Goal: Information Seeking & Learning: Learn about a topic

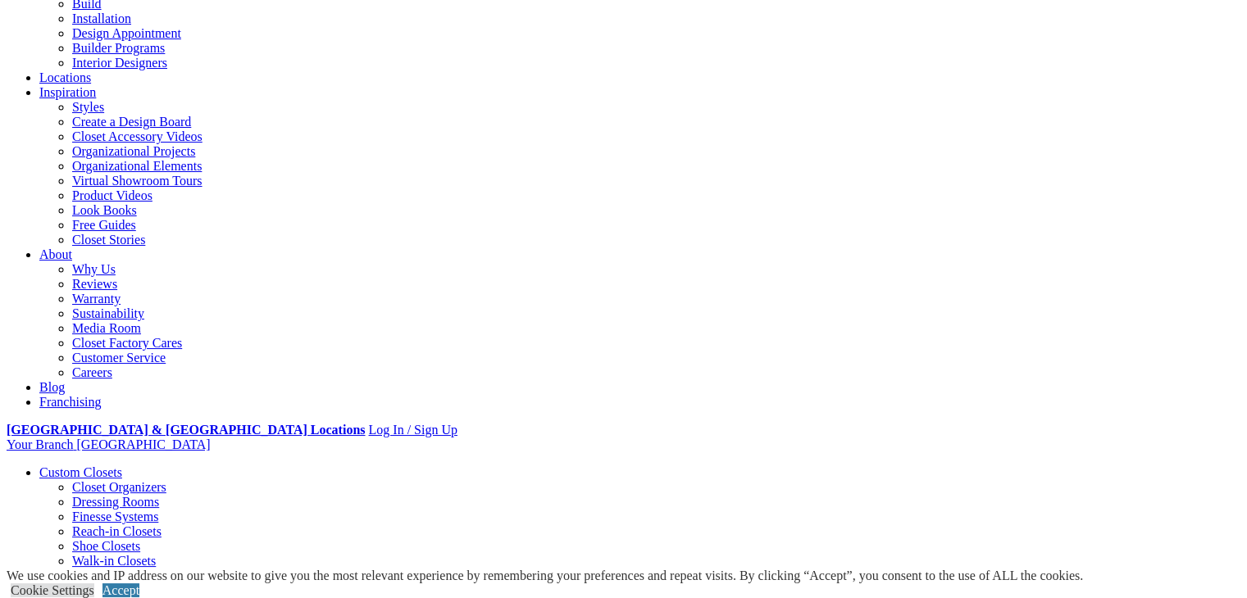
scroll to position [246, 0]
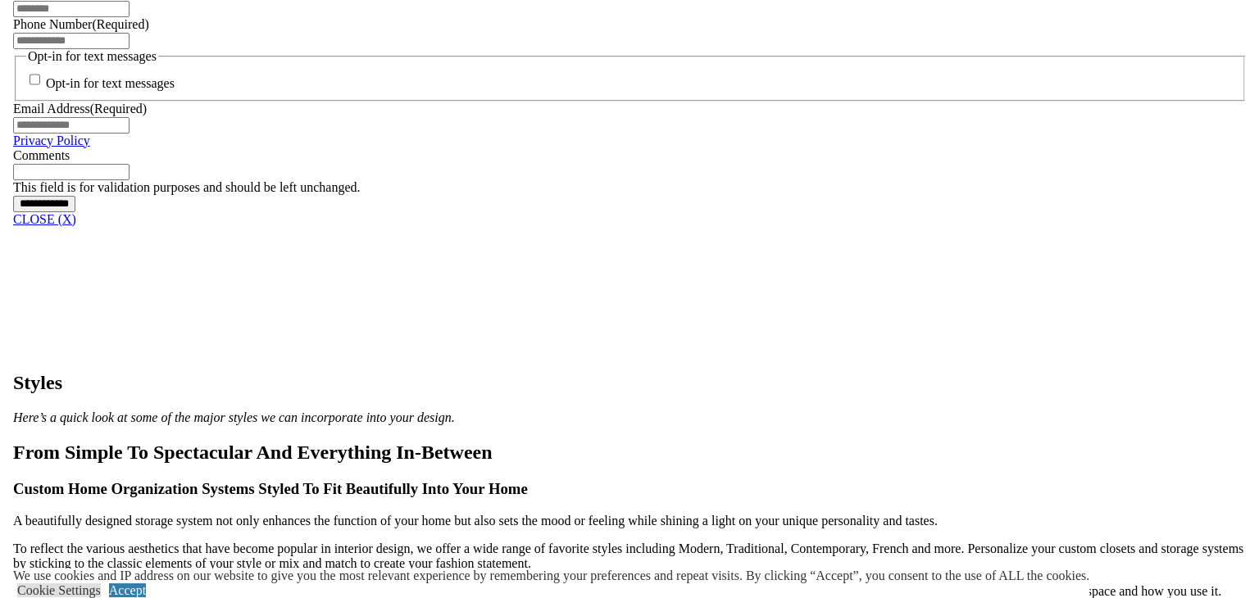
scroll to position [1229, 0]
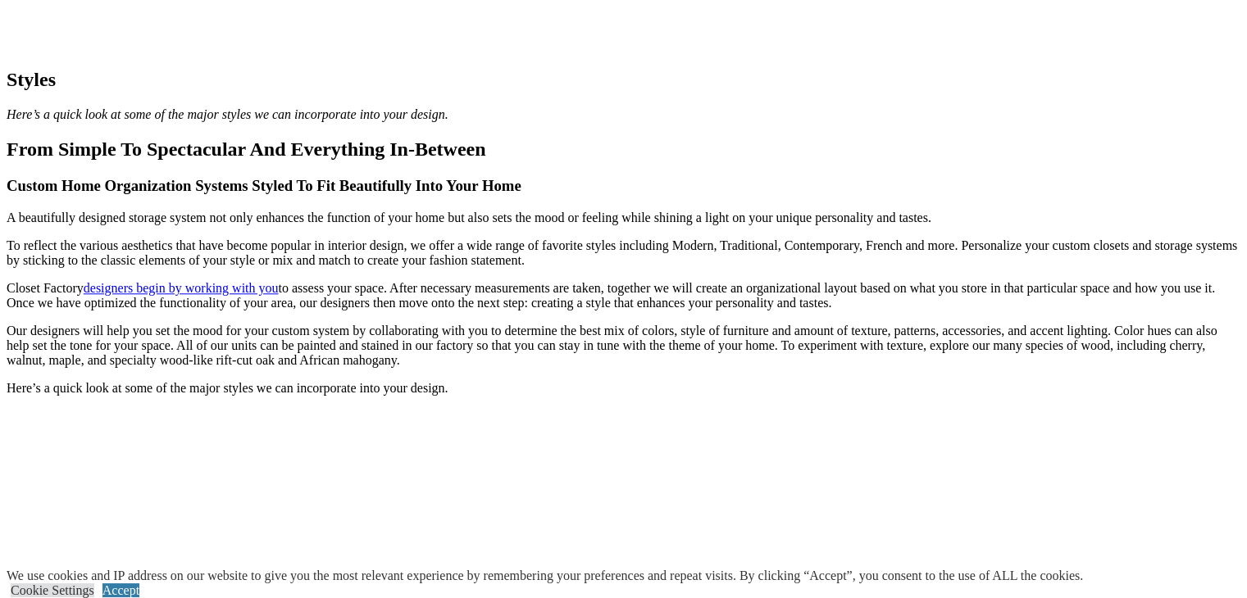
scroll to position [1620, 0]
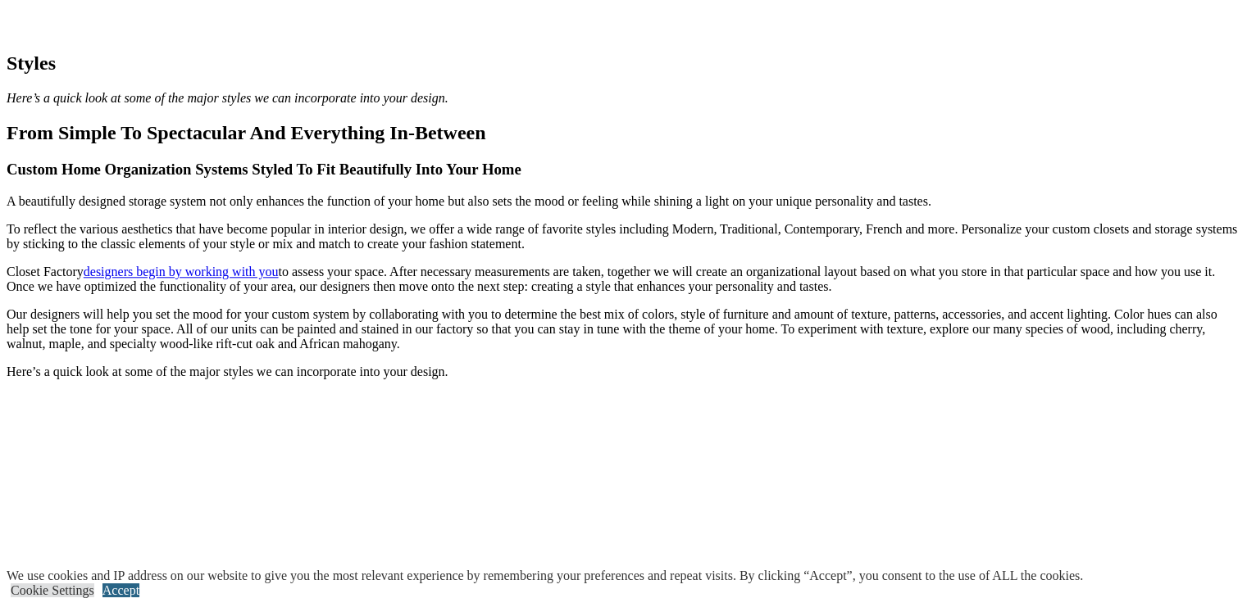
click at [139, 584] on link "Accept" at bounding box center [120, 591] width 37 height 14
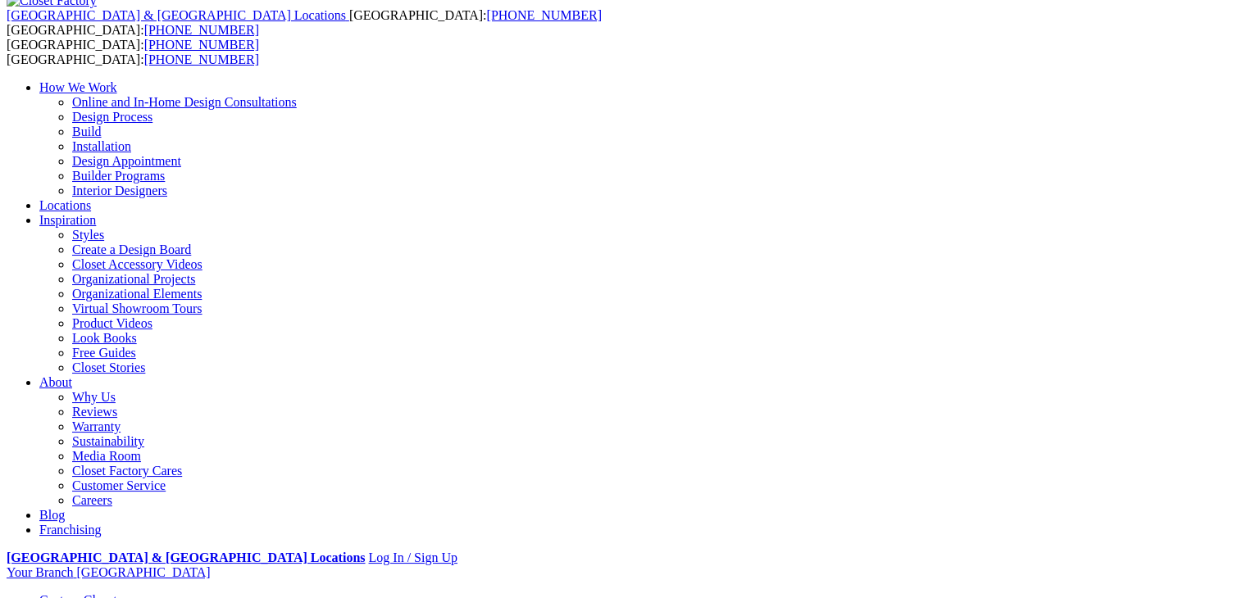
scroll to position [0, 0]
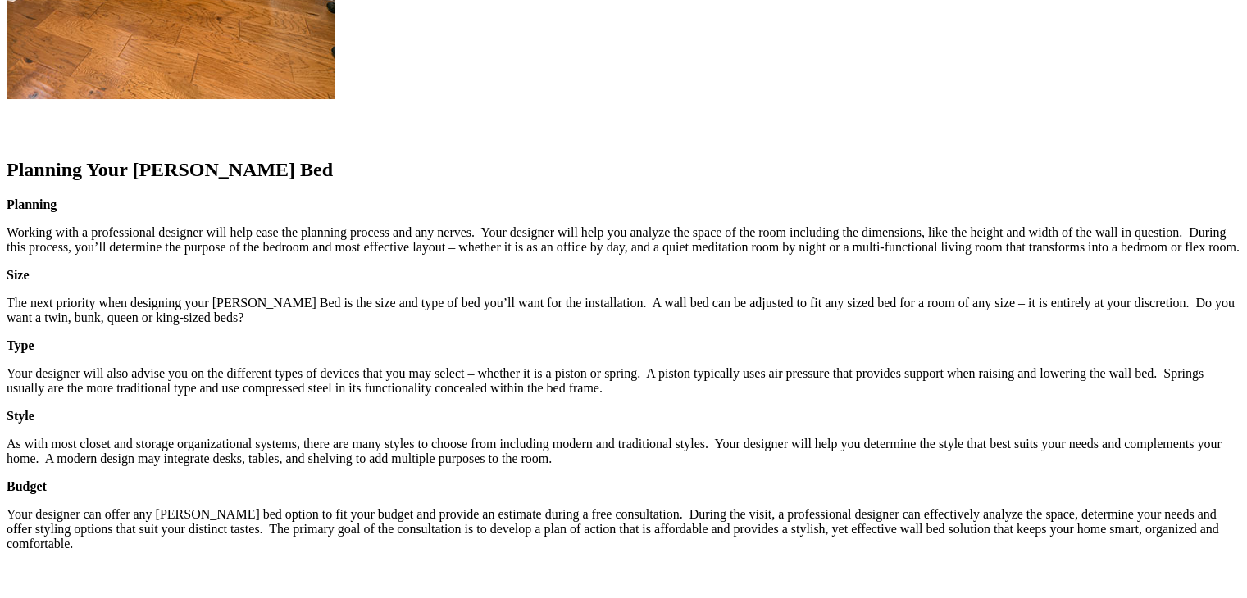
scroll to position [2459, 0]
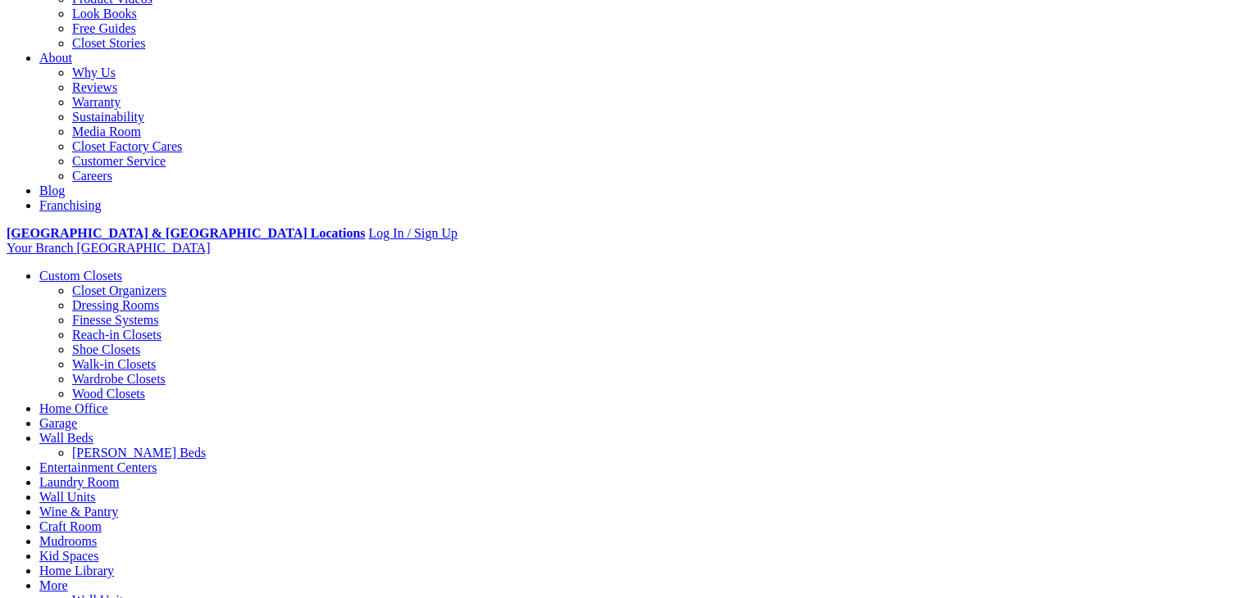
scroll to position [410, 0]
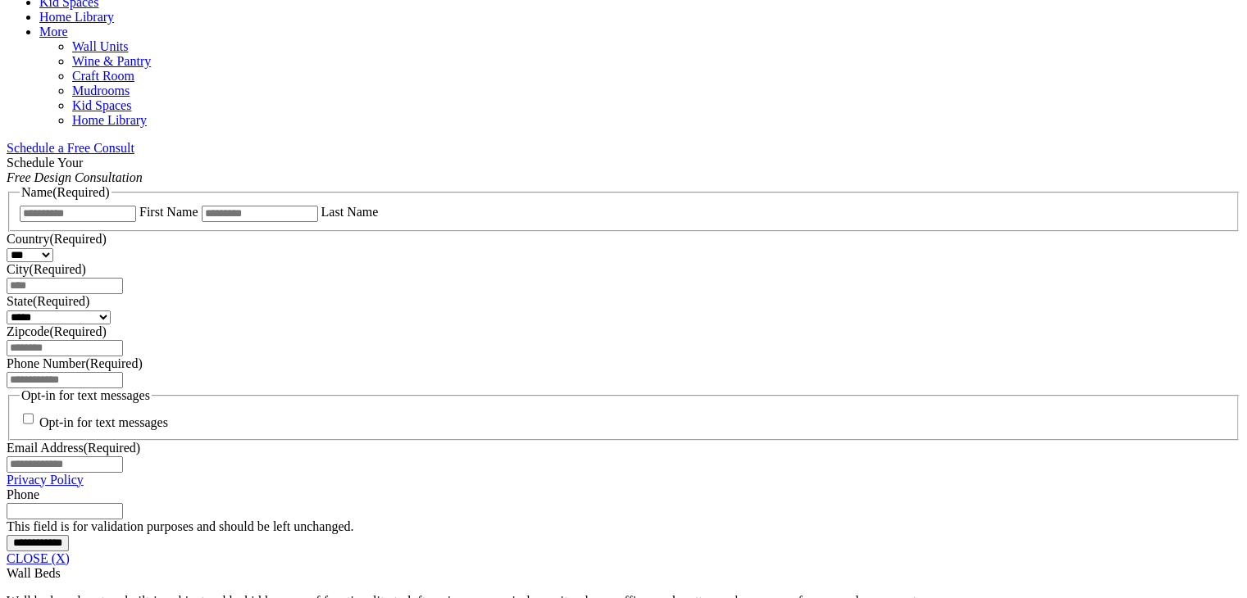
scroll to position [1002, 0]
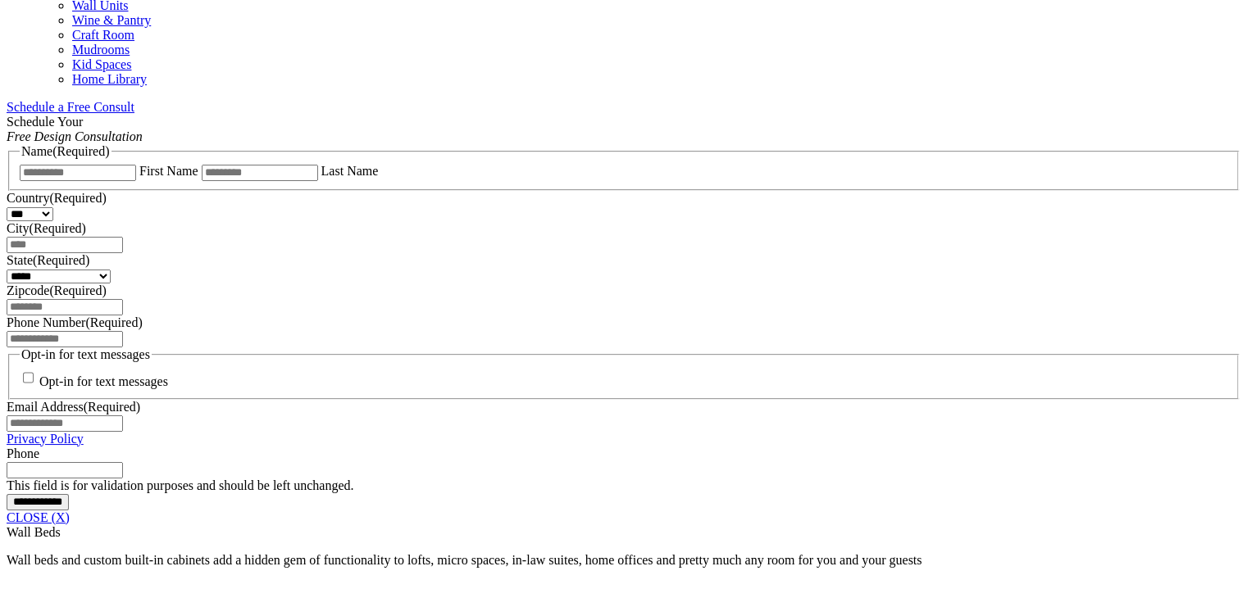
click at [134, 100] on span "Schedule a Free Consult (opens a dropdown menu)" at bounding box center [134, 107] width 0 height 14
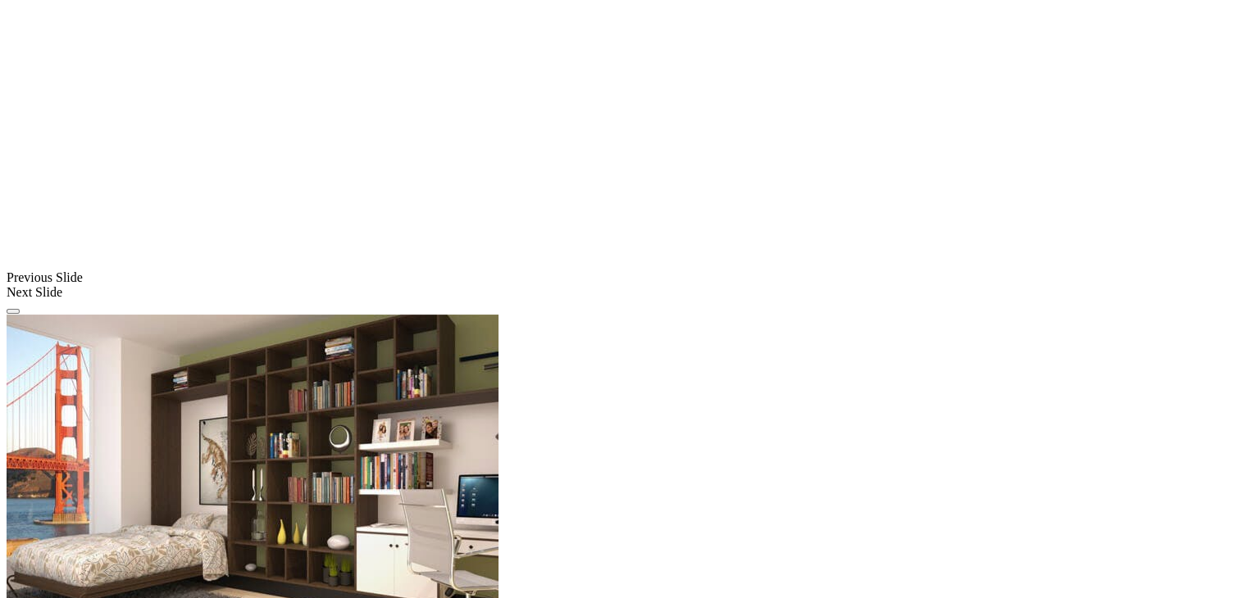
scroll to position [1329, 0]
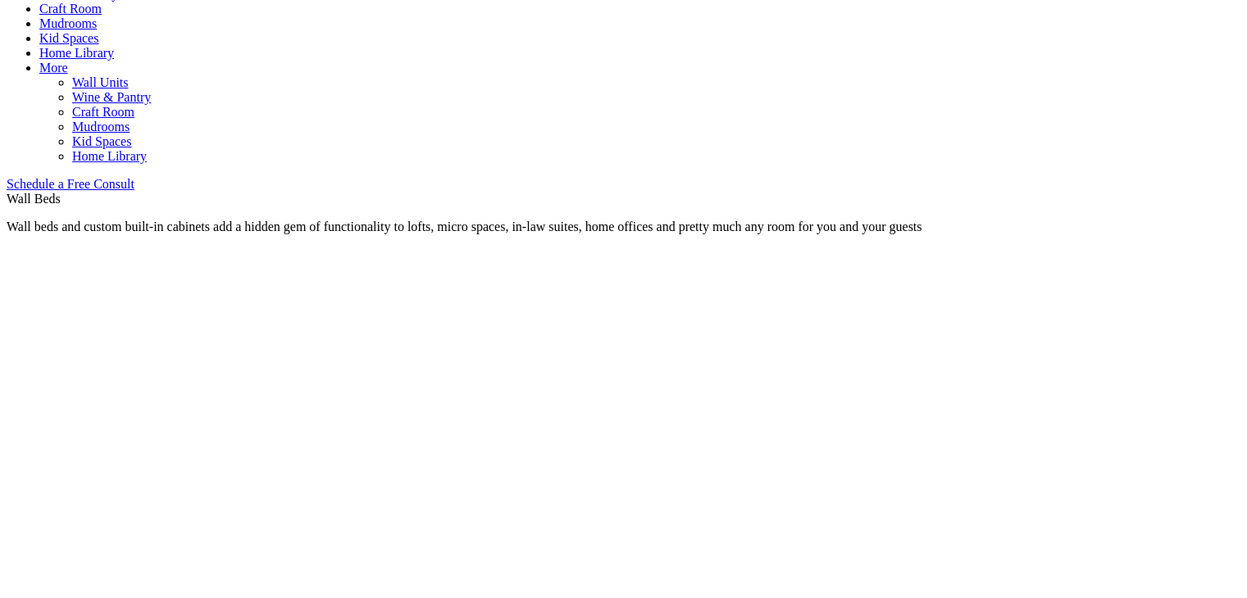
scroll to position [920, 0]
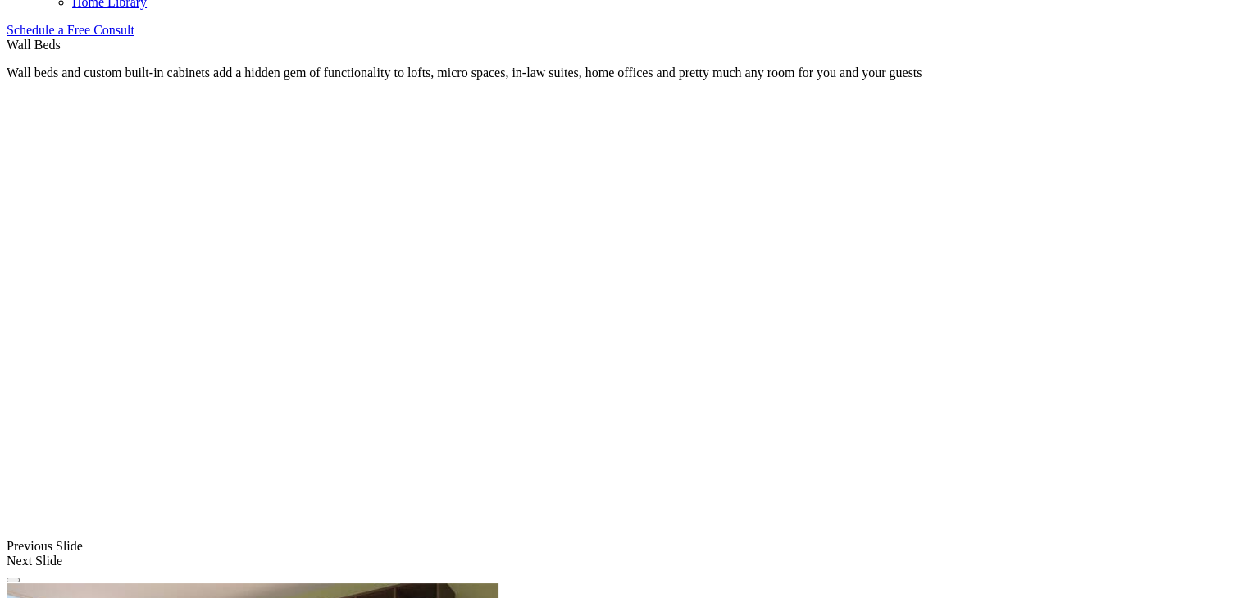
scroll to position [1166, 0]
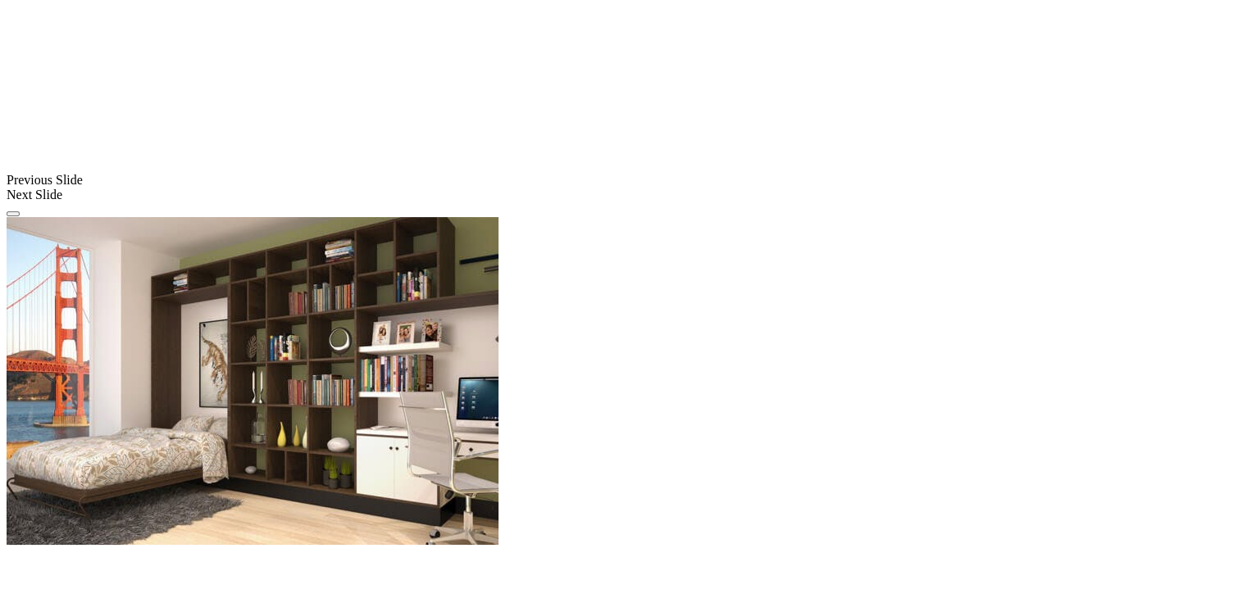
scroll to position [1493, 0]
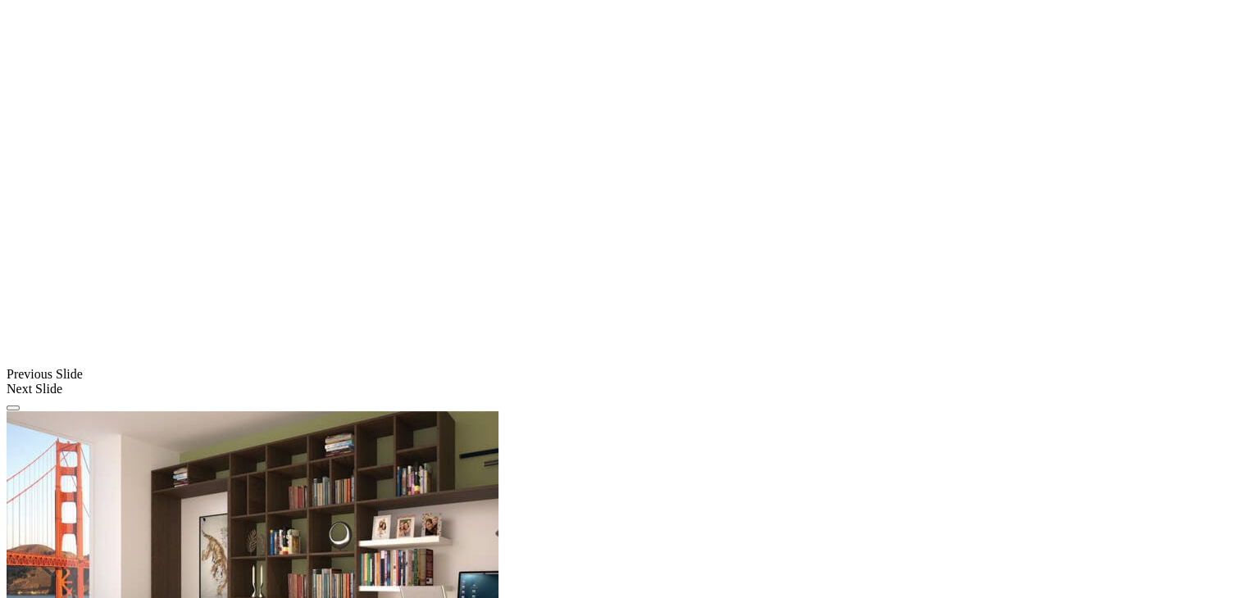
scroll to position [1248, 0]
